Goal: Download file/media

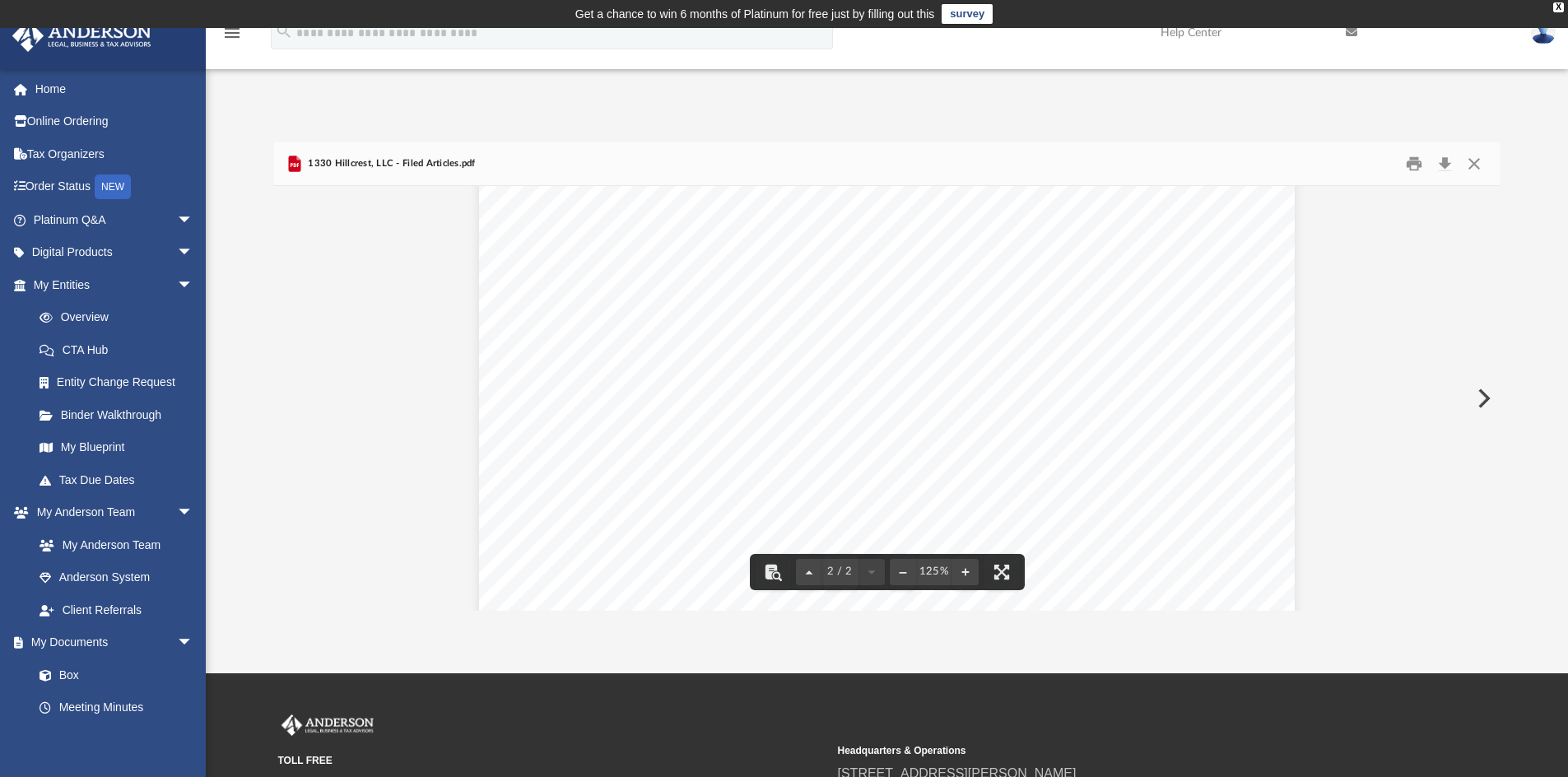
scroll to position [1933, 0]
click at [96, 677] on link "Box" at bounding box center [121, 675] width 195 height 33
click at [87, 678] on link "Box" at bounding box center [121, 675] width 195 height 33
click at [1475, 166] on button "Close" at bounding box center [1473, 163] width 30 height 25
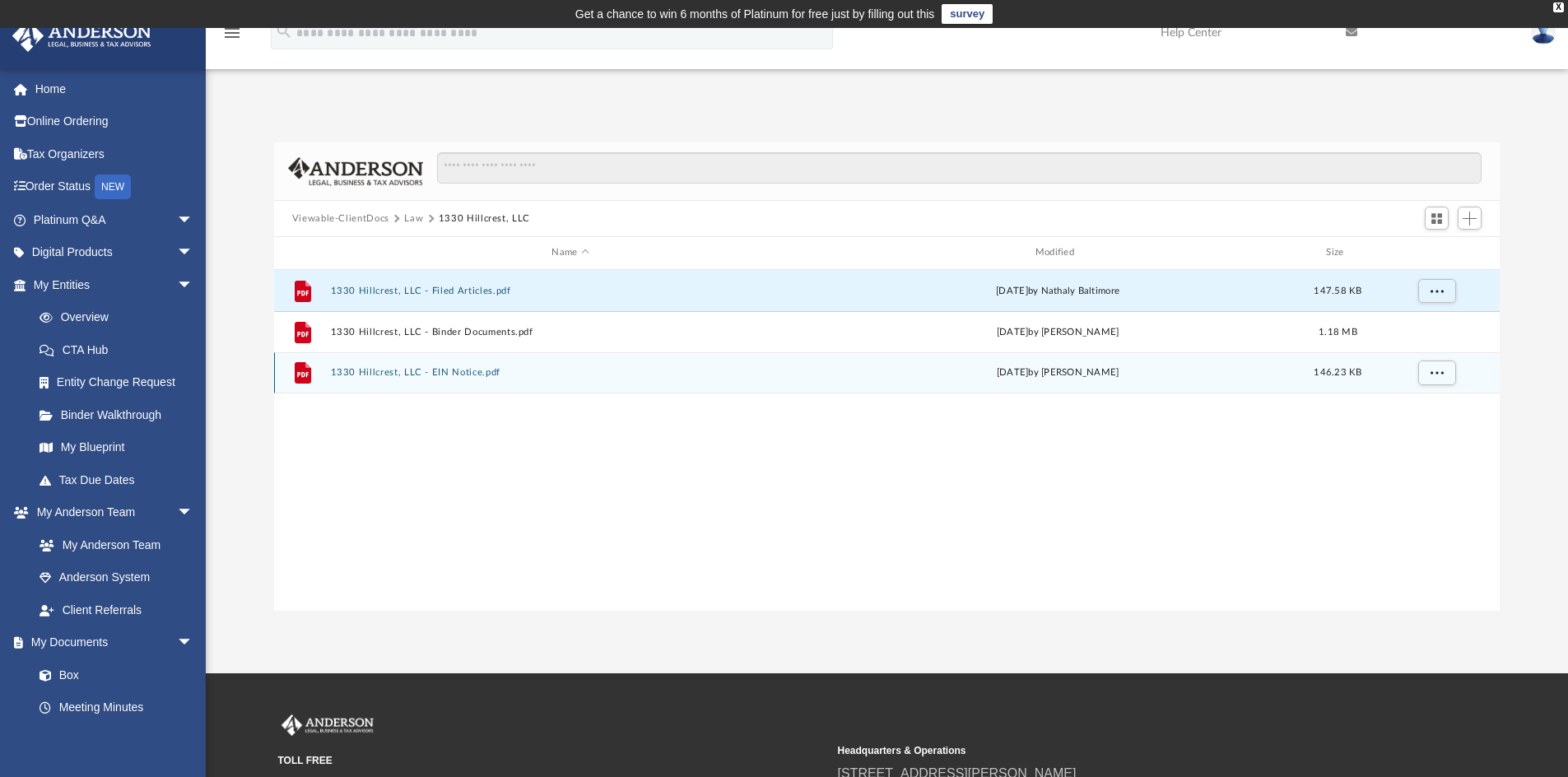
click at [486, 380] on div "File 1330 Hillcrest, LLC - EIN Notice.pdf [DATE] by [PERSON_NAME] 146.23 KB" at bounding box center [887, 372] width 1226 height 41
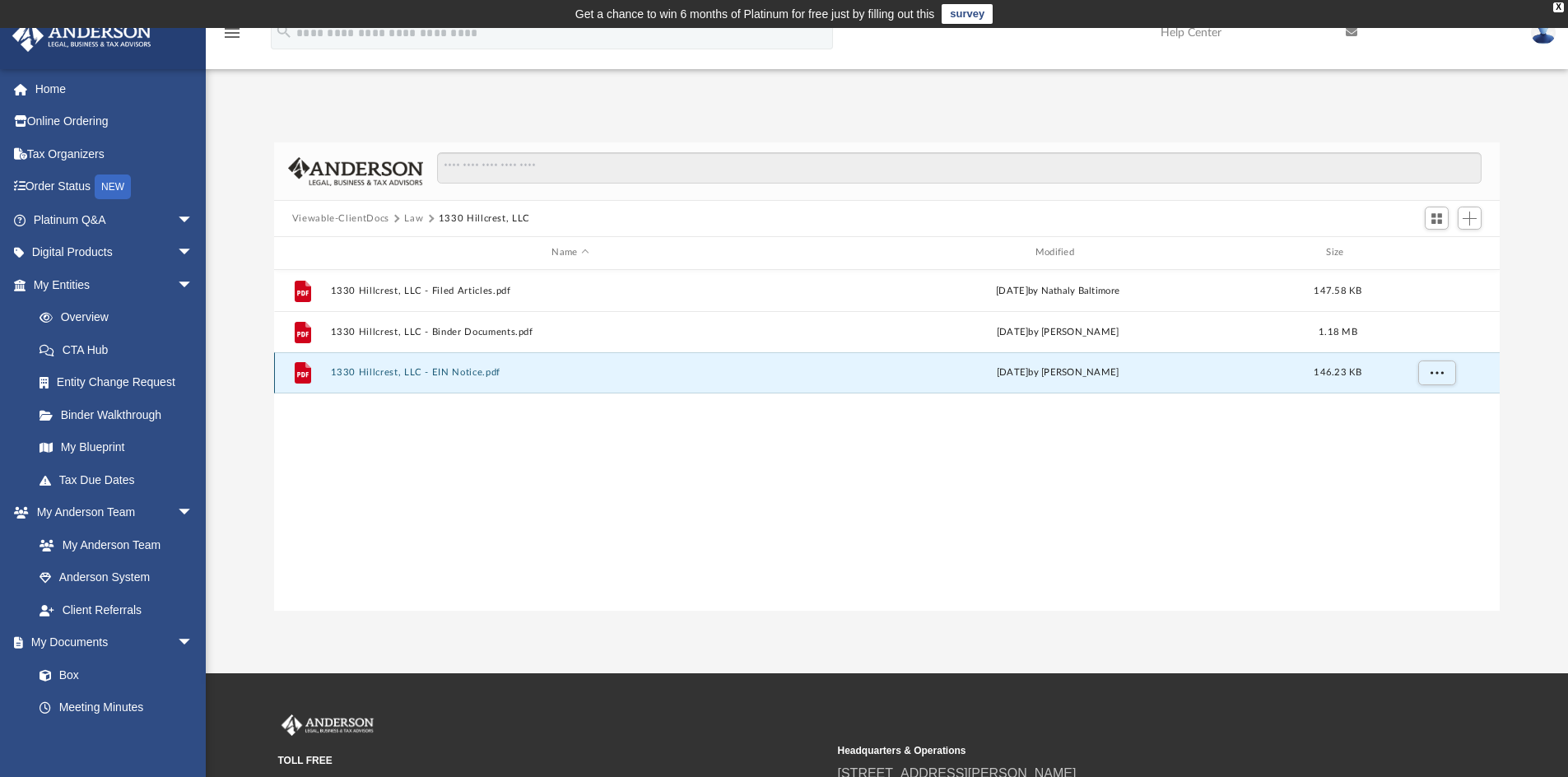
click at [478, 373] on button "1330 Hillcrest, LLC - EIN Notice.pdf" at bounding box center [570, 372] width 480 height 10
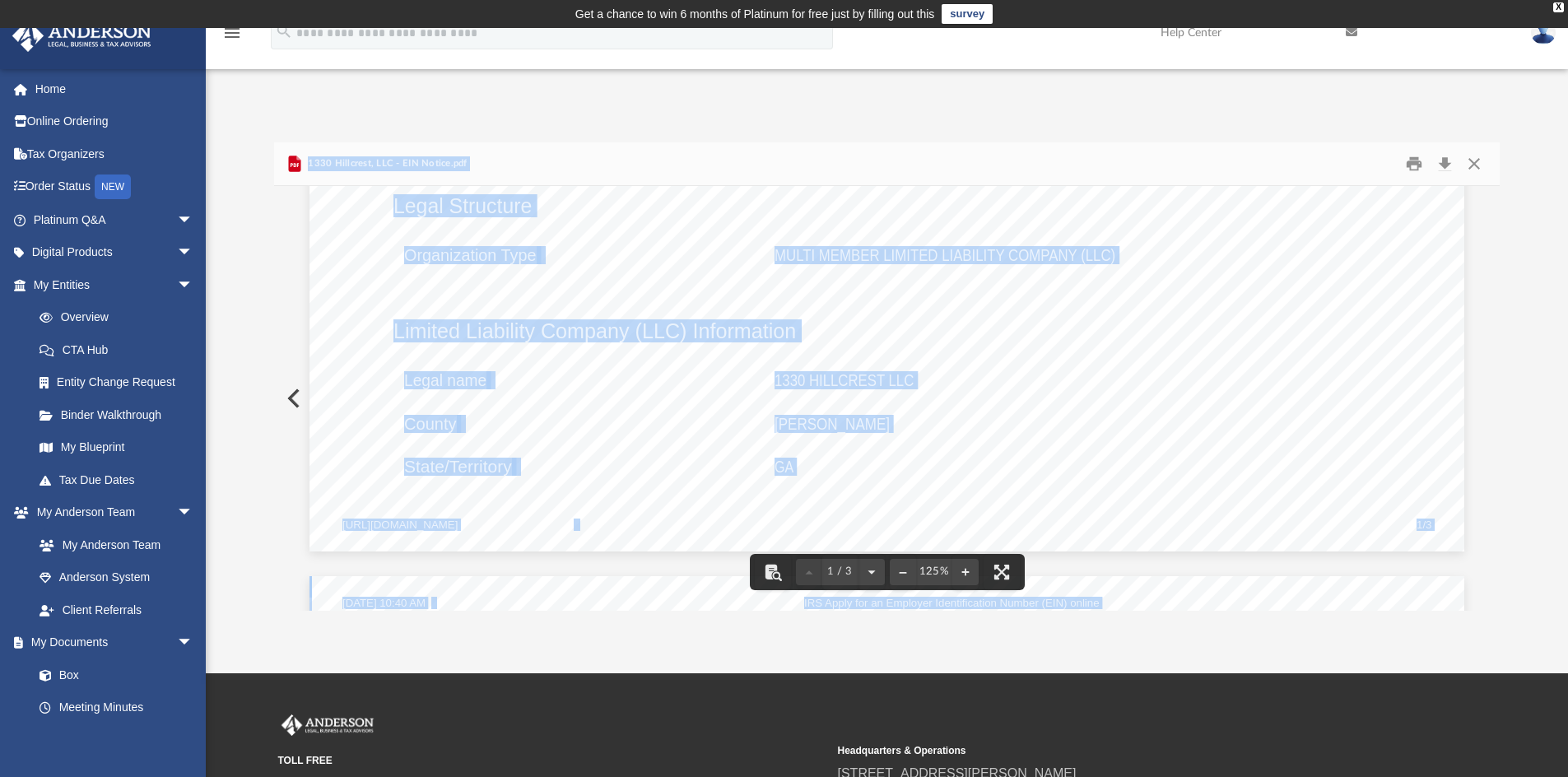
scroll to position [1481, 0]
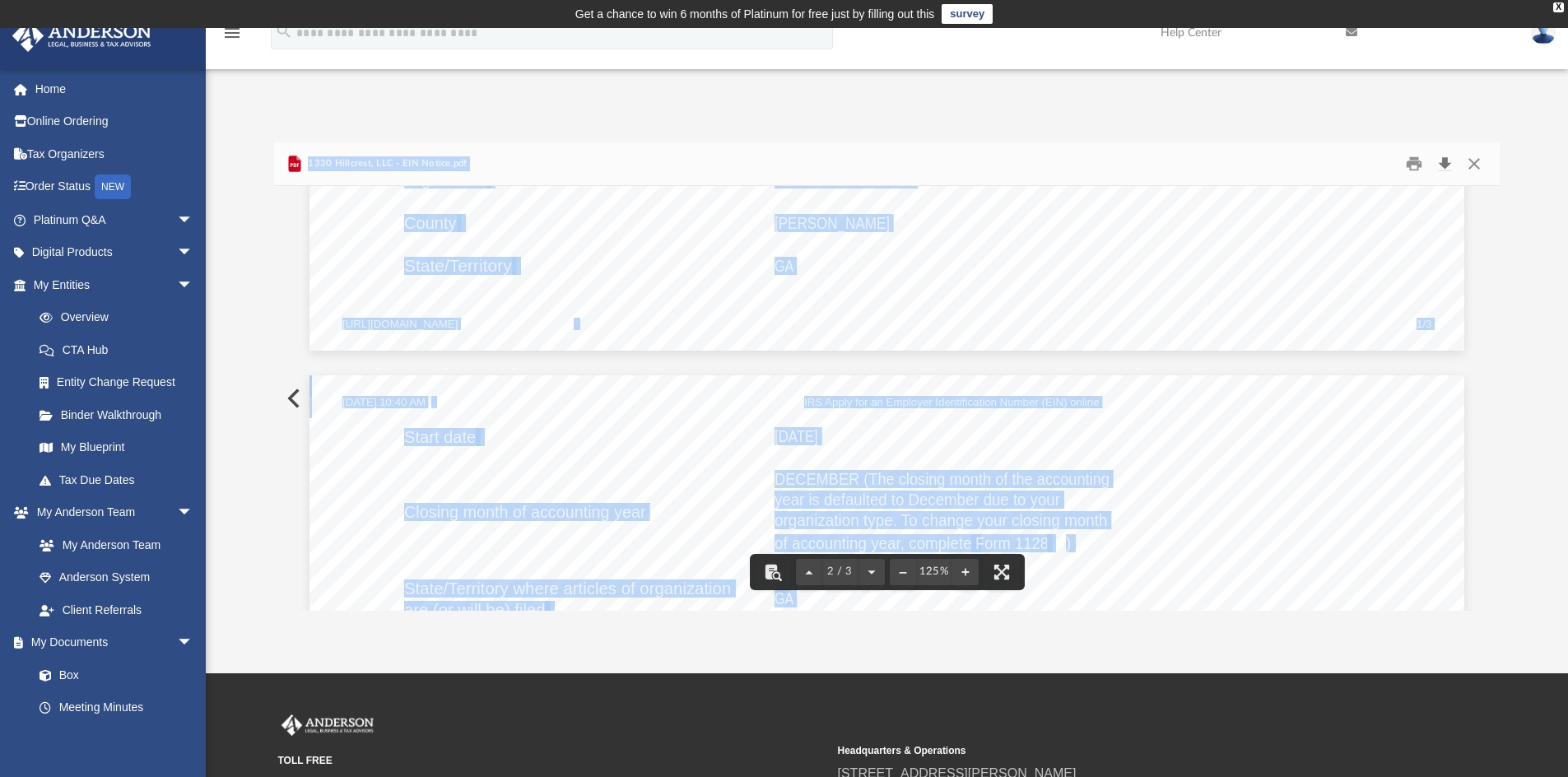
click at [1439, 162] on button "Download" at bounding box center [1444, 163] width 30 height 25
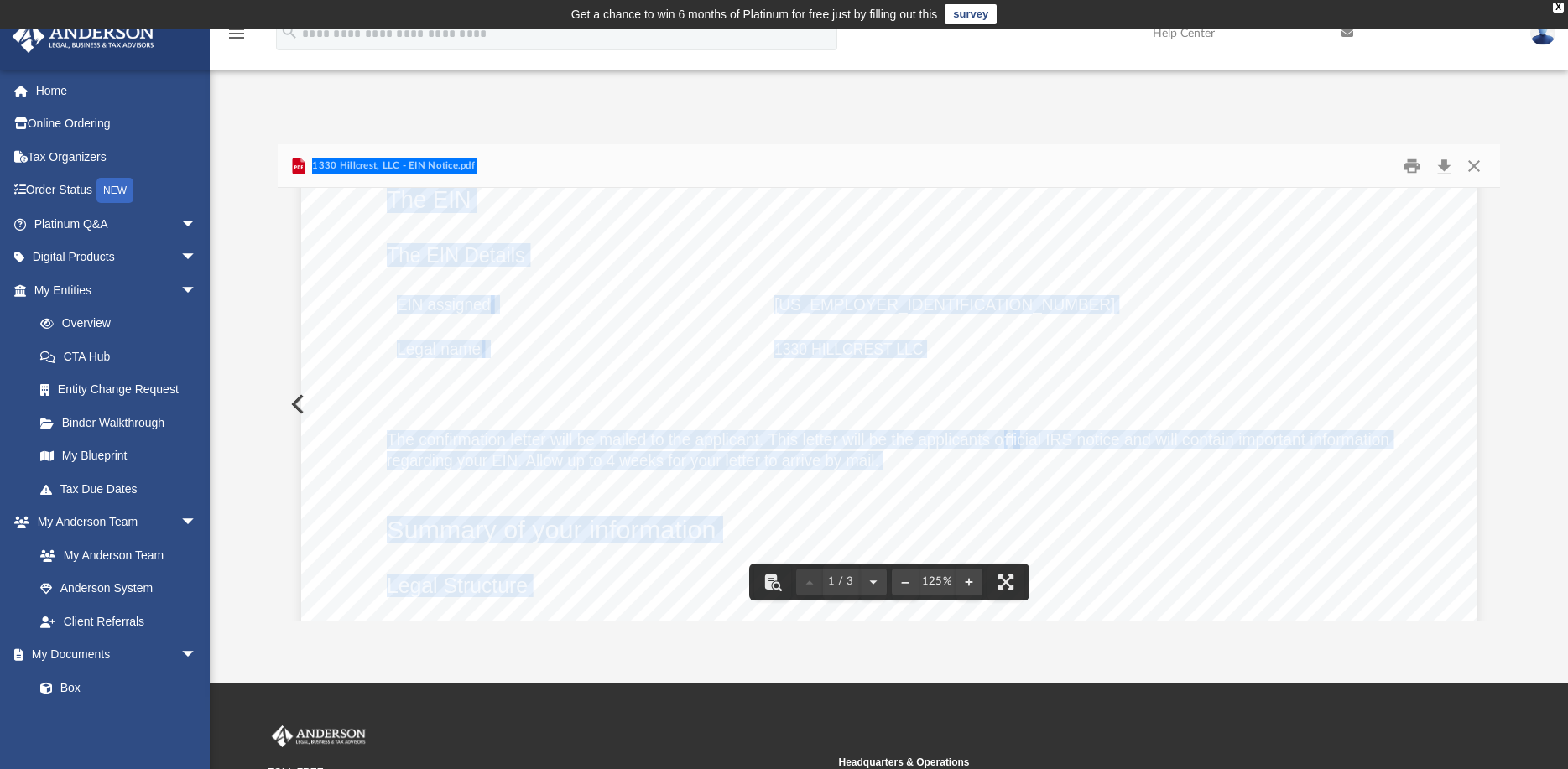
scroll to position [766, 0]
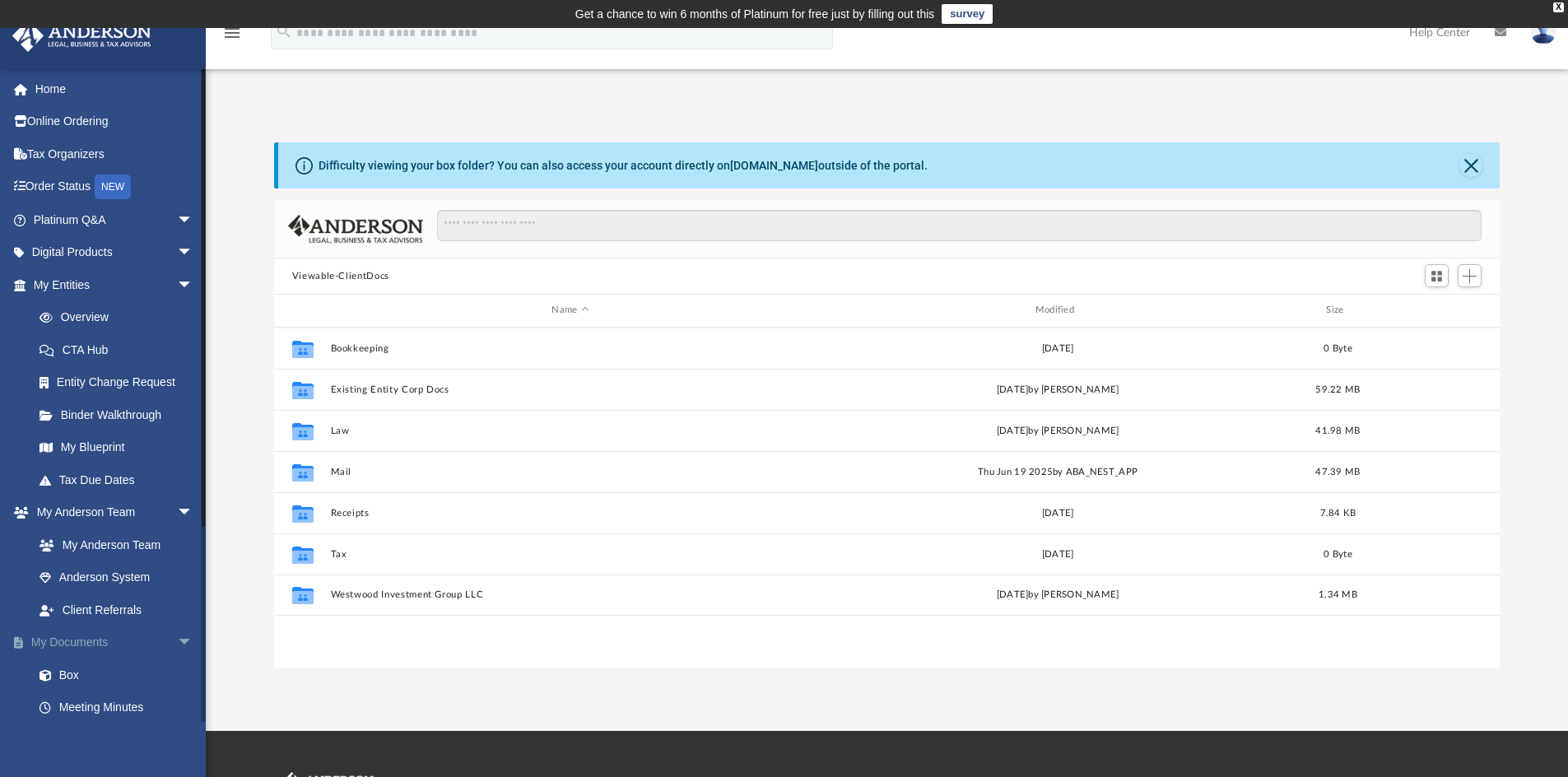
scroll to position [362, 1213]
click at [60, 675] on link "Box" at bounding box center [121, 675] width 195 height 33
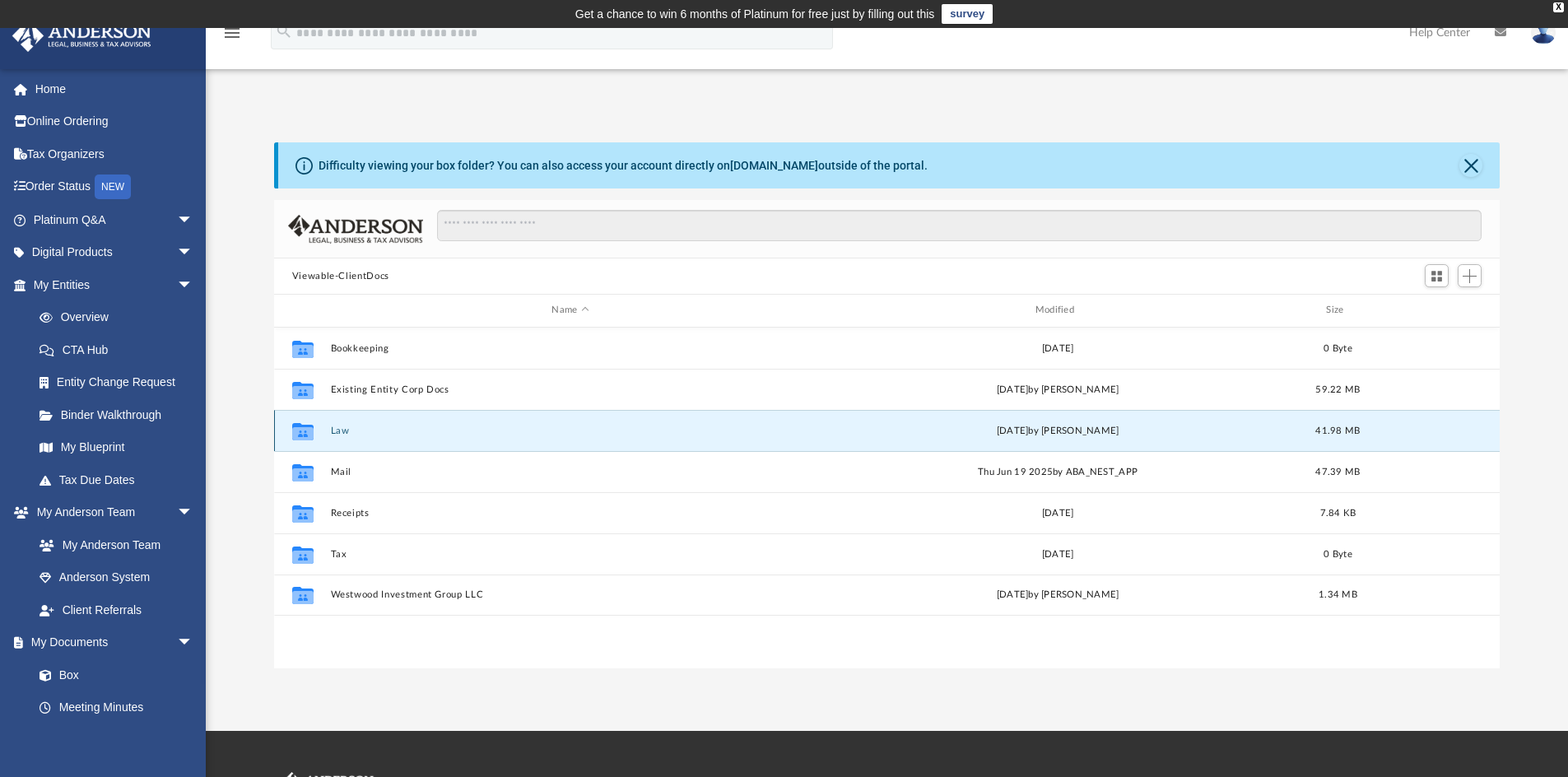
click at [348, 425] on button "Law" at bounding box center [570, 431] width 480 height 10
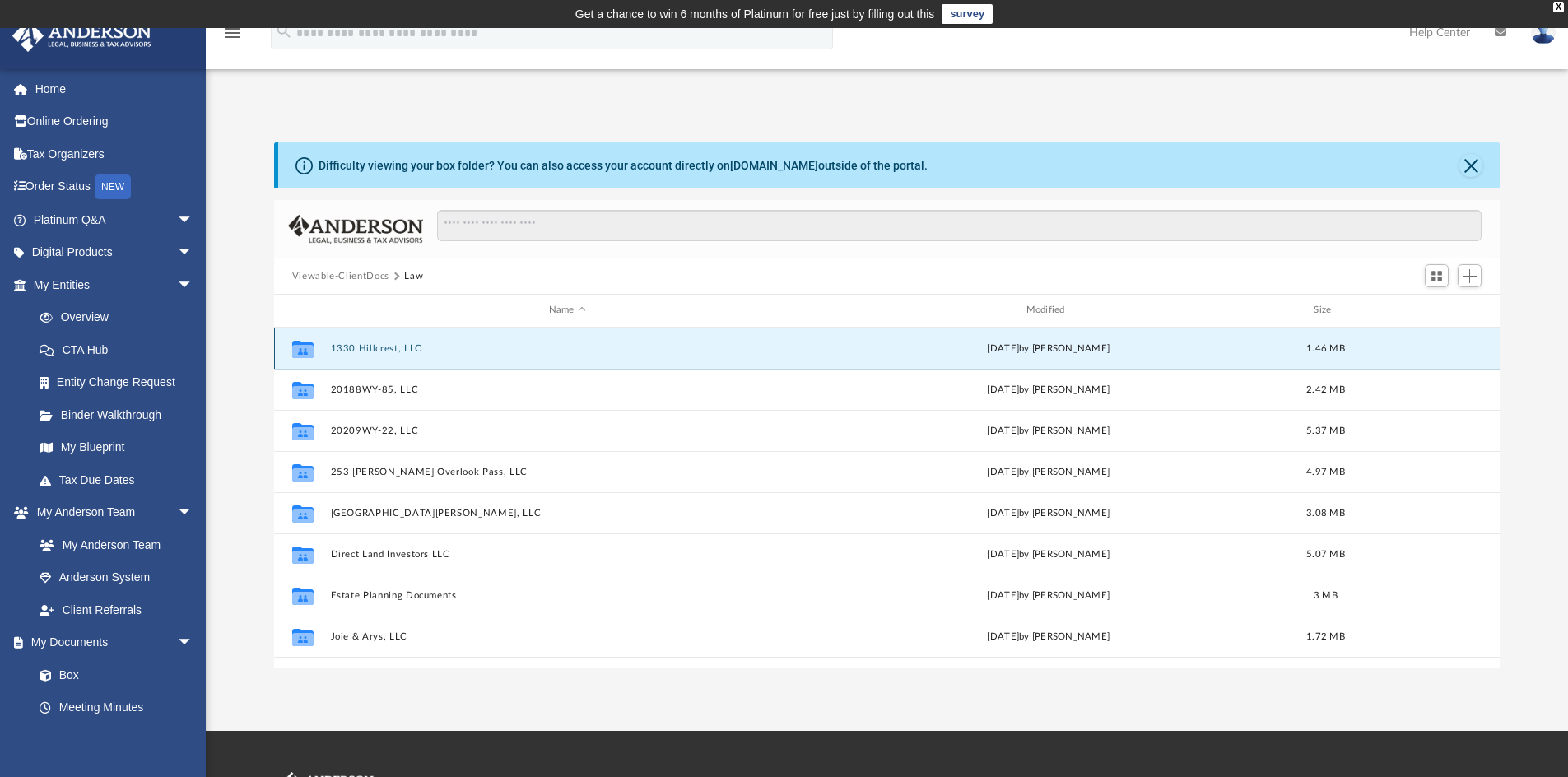
click at [402, 346] on button "1330 Hillcrest, LLC" at bounding box center [567, 348] width 474 height 10
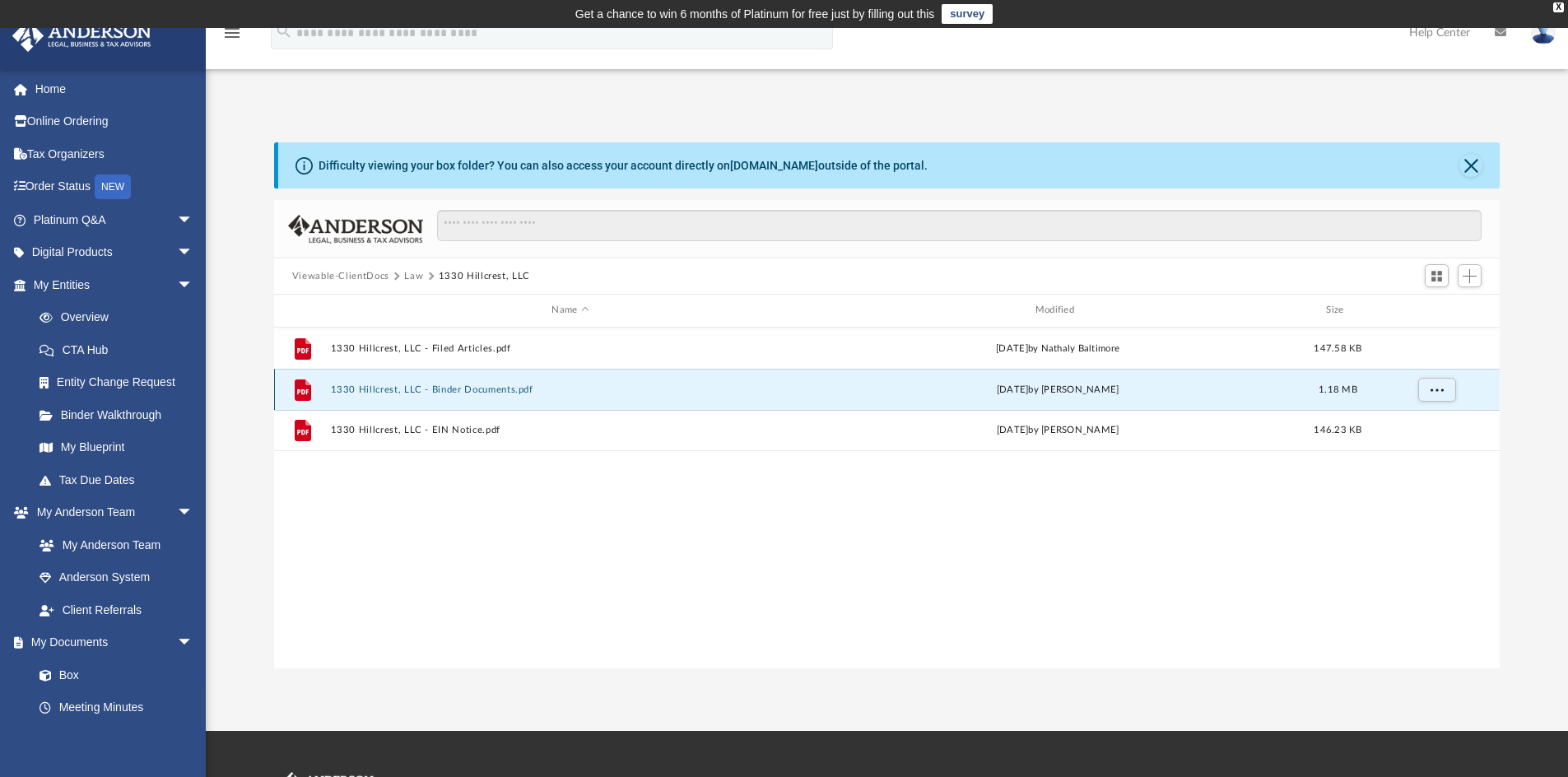
click at [436, 391] on button "1330 Hillcrest, LLC - Binder Documents.pdf" at bounding box center [570, 390] width 480 height 10
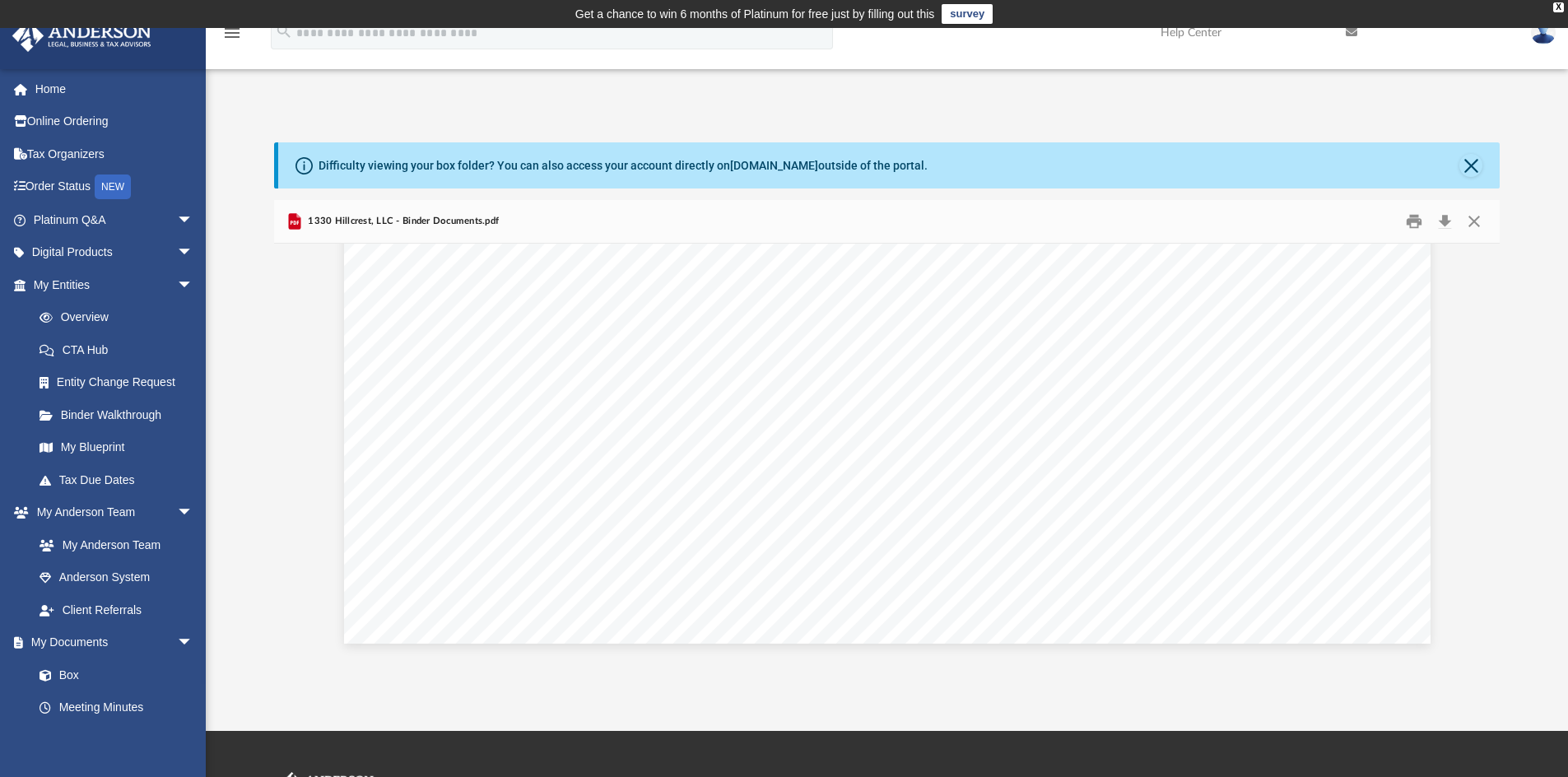
scroll to position [89678, 0]
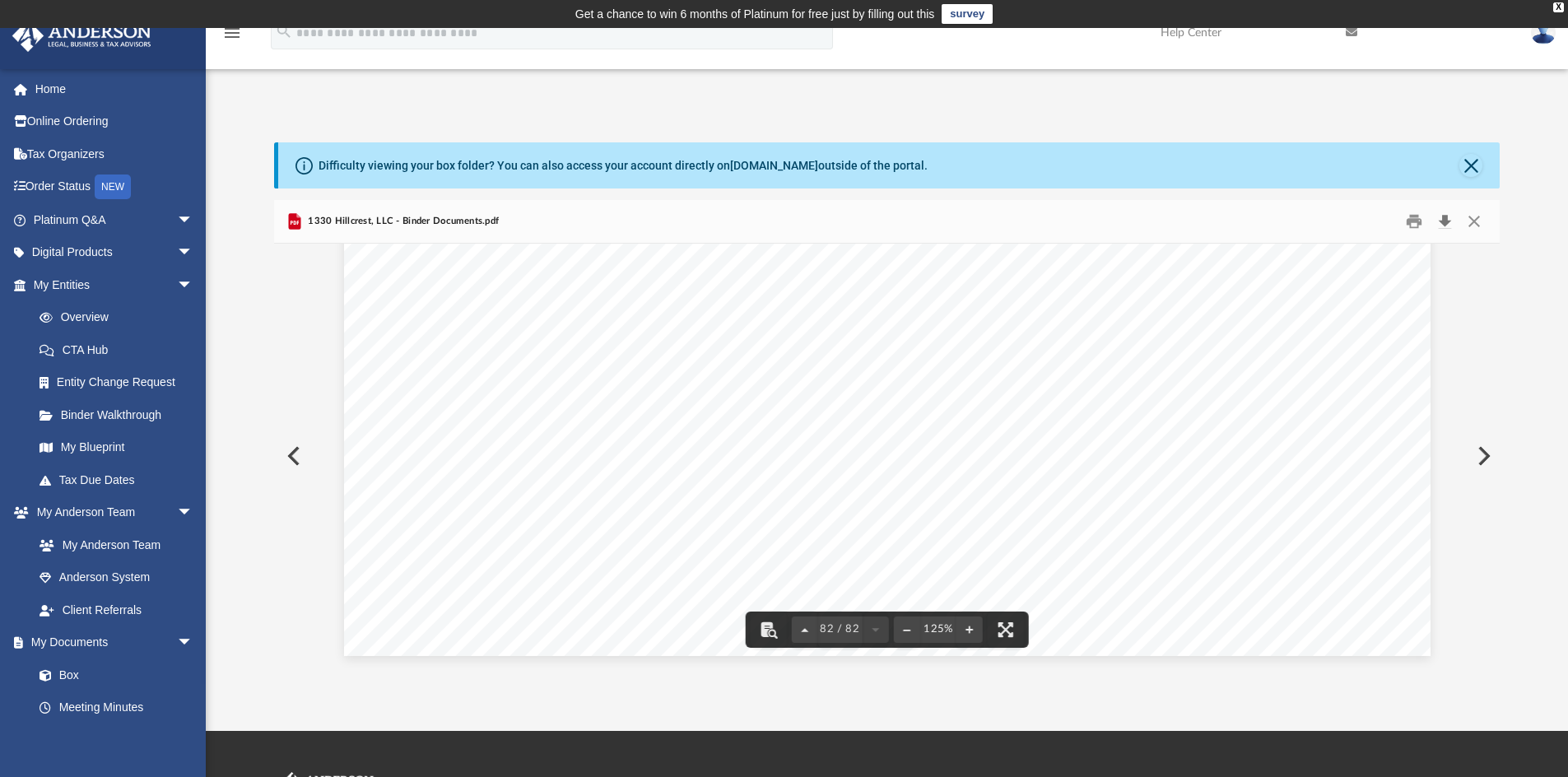
click at [1450, 222] on button "Download" at bounding box center [1444, 221] width 30 height 25
click at [1443, 218] on button "Download" at bounding box center [1444, 221] width 30 height 25
